Goal: Task Accomplishment & Management: Manage account settings

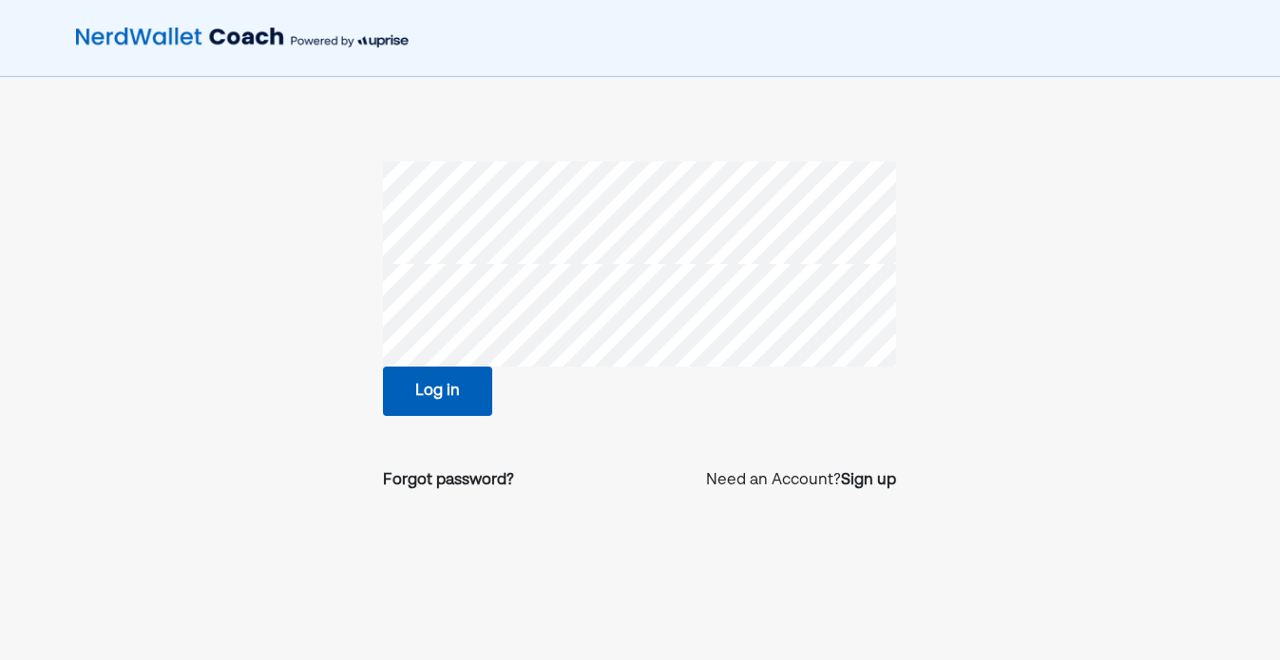
click at [447, 379] on button "Log in" at bounding box center [437, 391] width 109 height 49
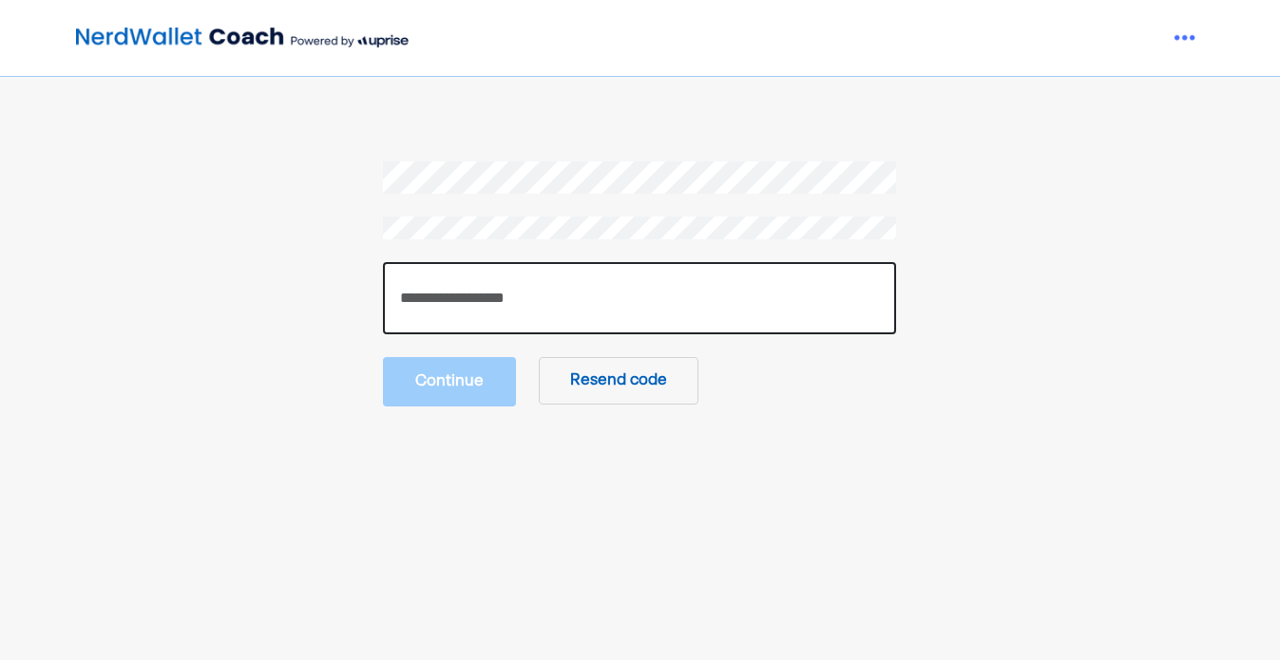
click at [449, 304] on input "number" at bounding box center [639, 298] width 513 height 72
click at [521, 281] on input "number" at bounding box center [639, 298] width 513 height 72
paste input "******"
type input "******"
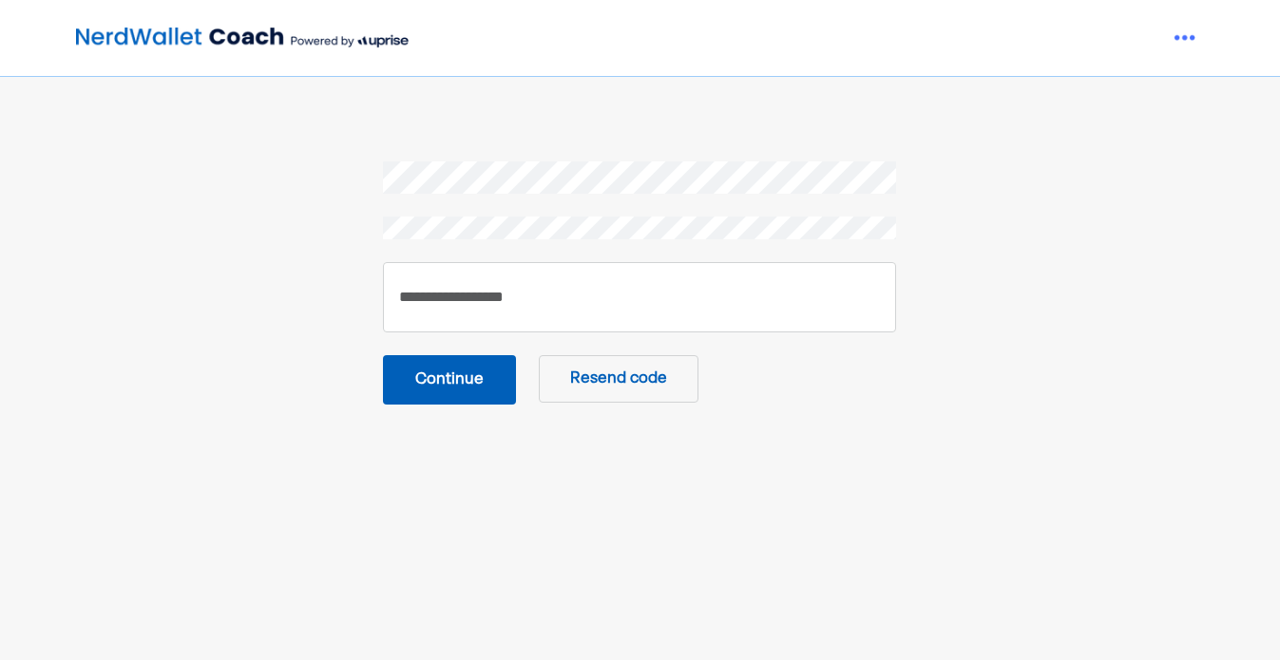
click at [448, 391] on button "Continue" at bounding box center [449, 379] width 133 height 49
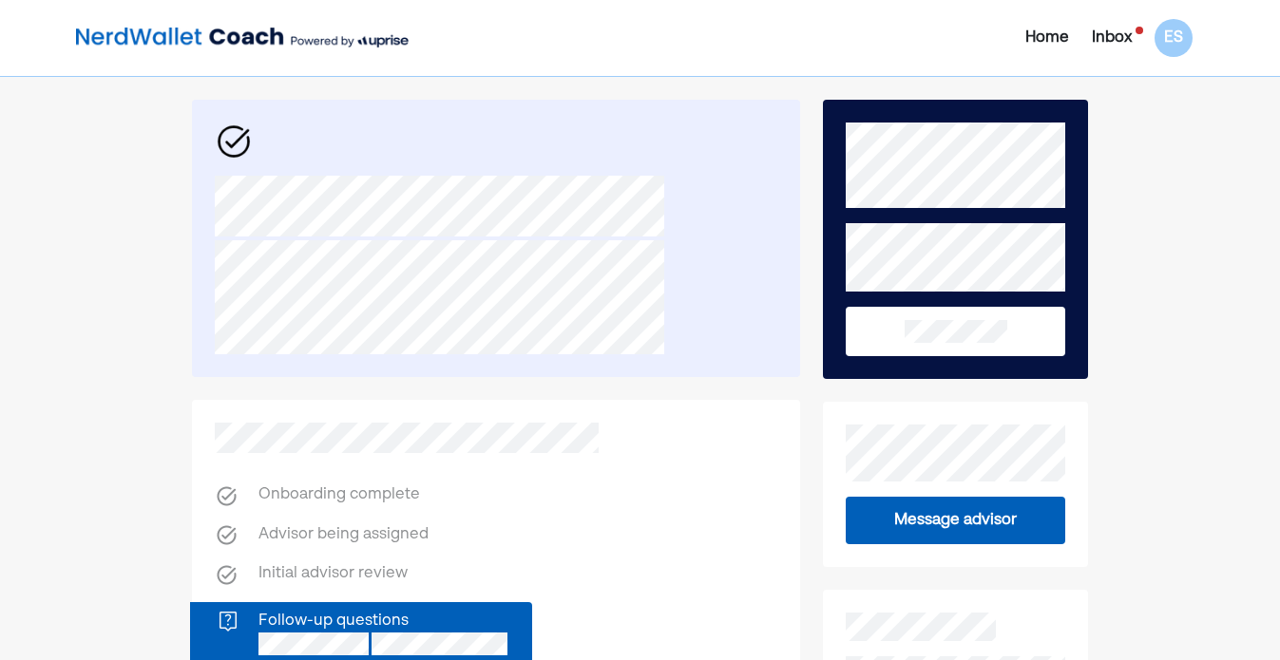
click at [1118, 38] on div "Inbox" at bounding box center [1112, 38] width 40 height 23
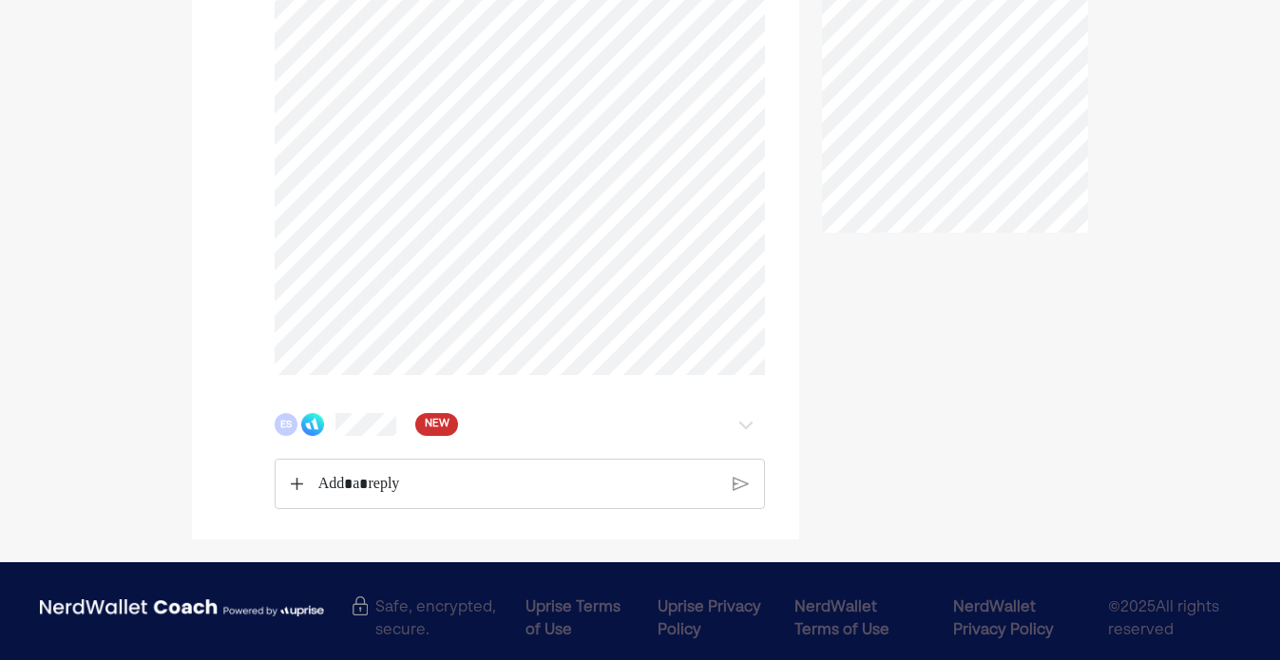
scroll to position [664, 0]
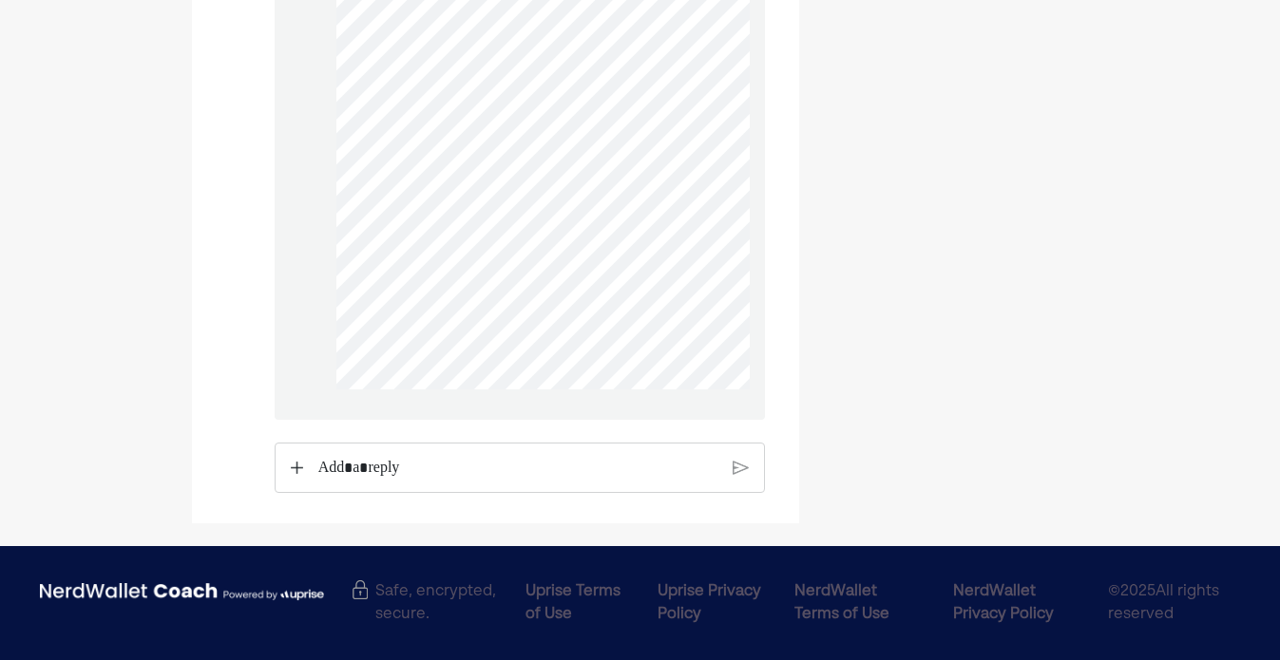
click at [422, 468] on p "Rich Text Editor. Editing area: main" at bounding box center [518, 468] width 400 height 25
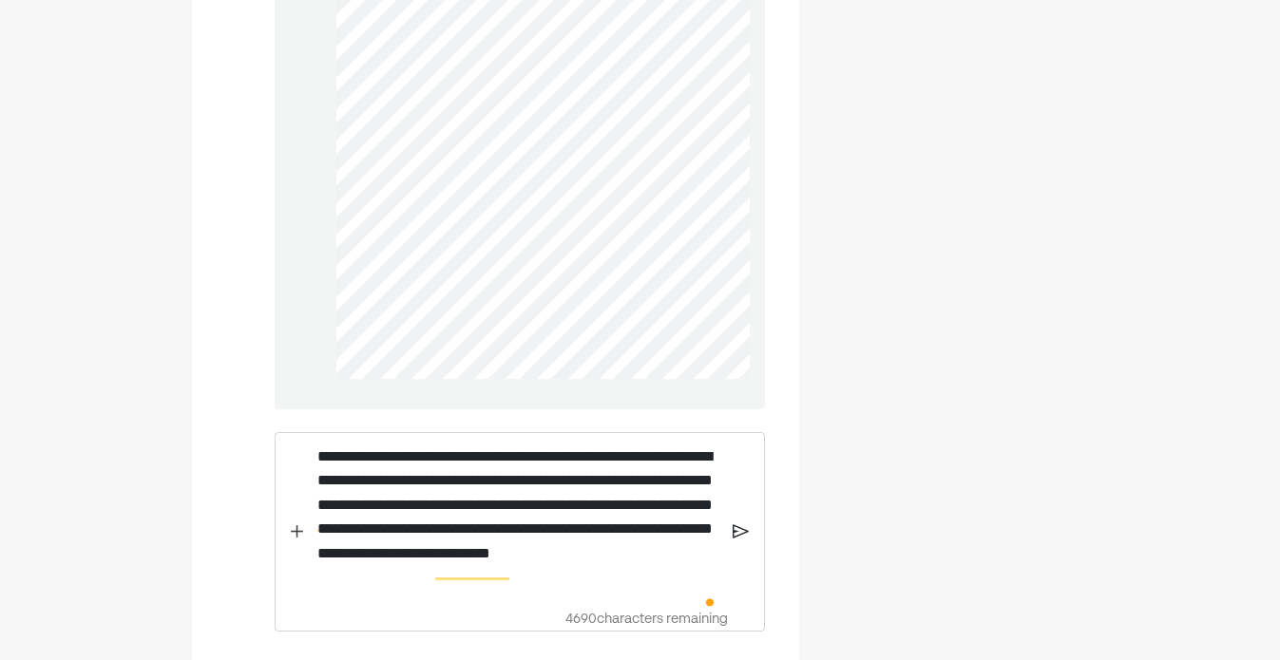
scroll to position [3938, 0]
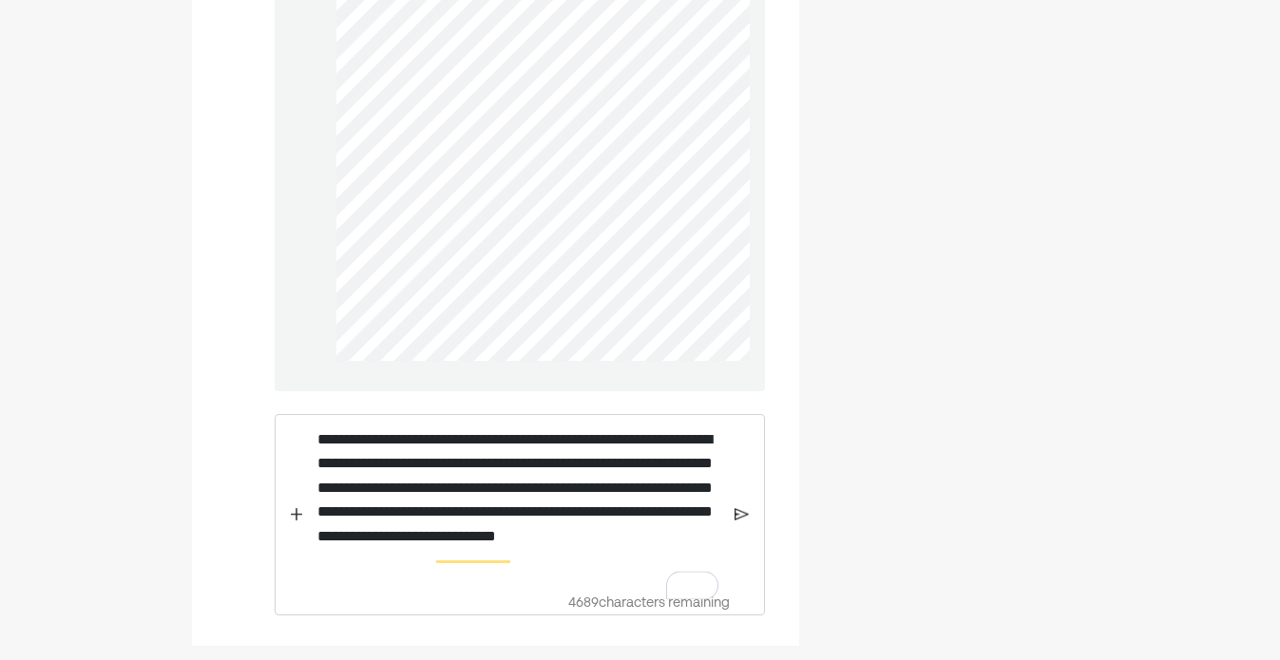
click at [744, 523] on img at bounding box center [741, 514] width 15 height 17
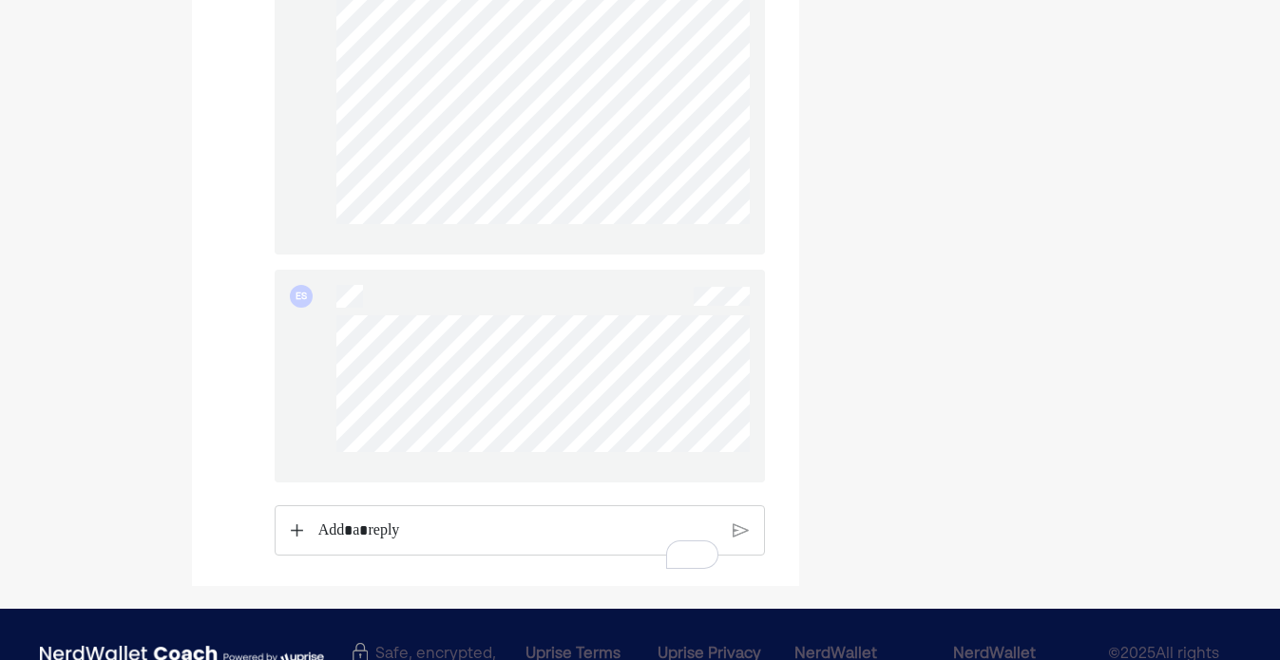
scroll to position [4136, 0]
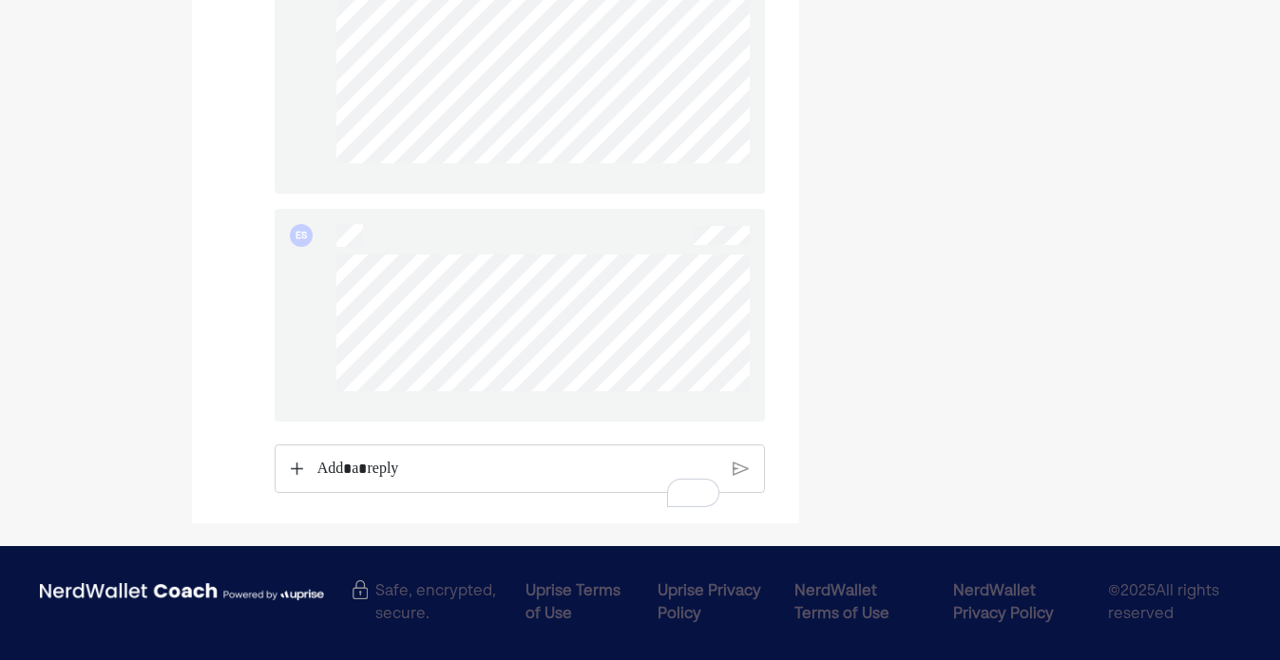
click at [443, 482] on p "Rich Text Editor. Editing area: main" at bounding box center [518, 469] width 402 height 25
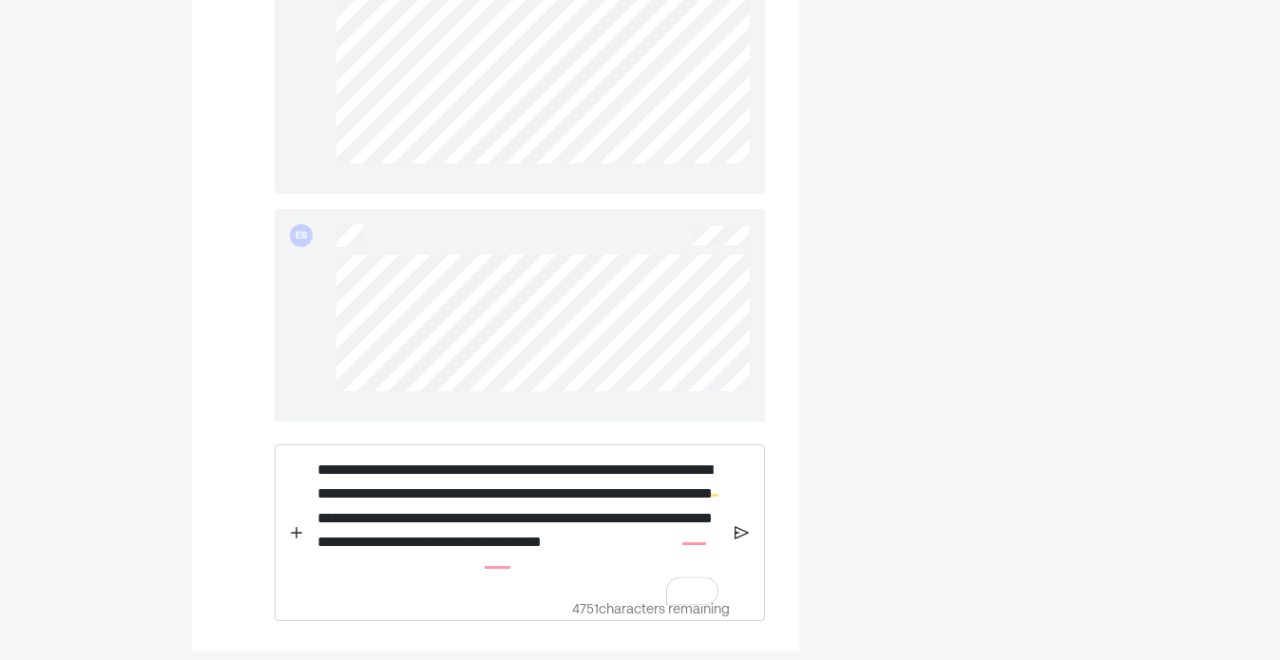
click at [738, 542] on img at bounding box center [741, 532] width 15 height 17
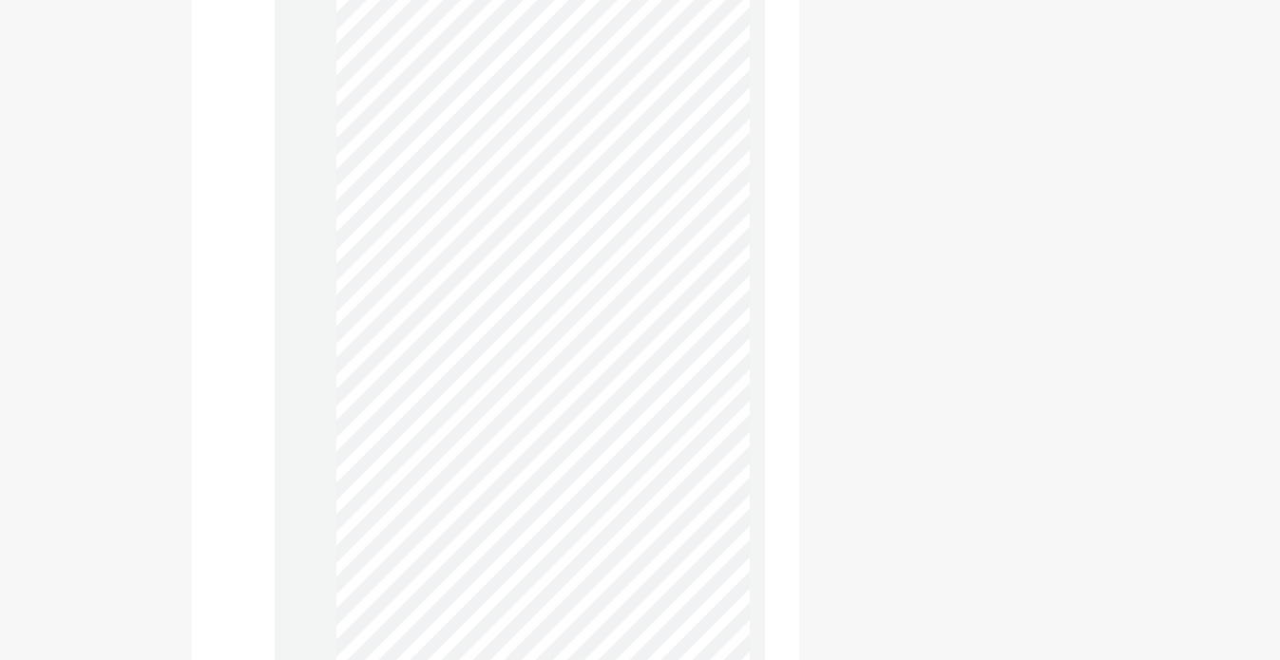
scroll to position [0, 0]
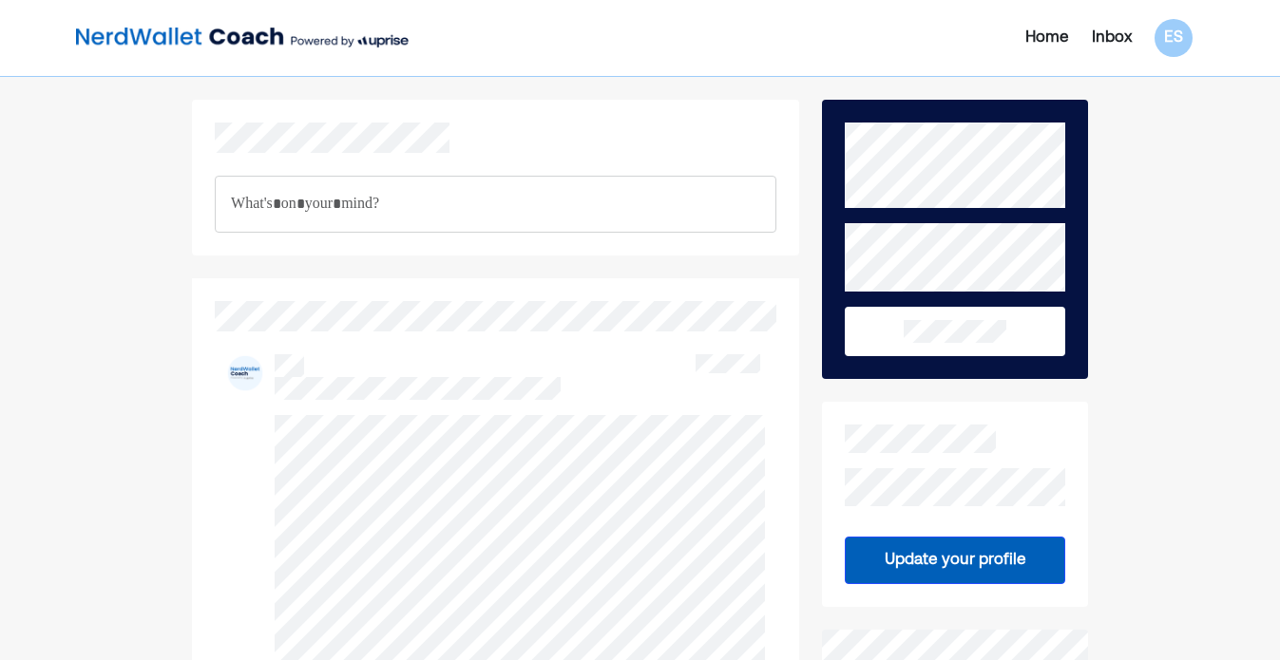
click at [1056, 29] on div "Home" at bounding box center [1047, 38] width 44 height 23
